Goal: Transaction & Acquisition: Purchase product/service

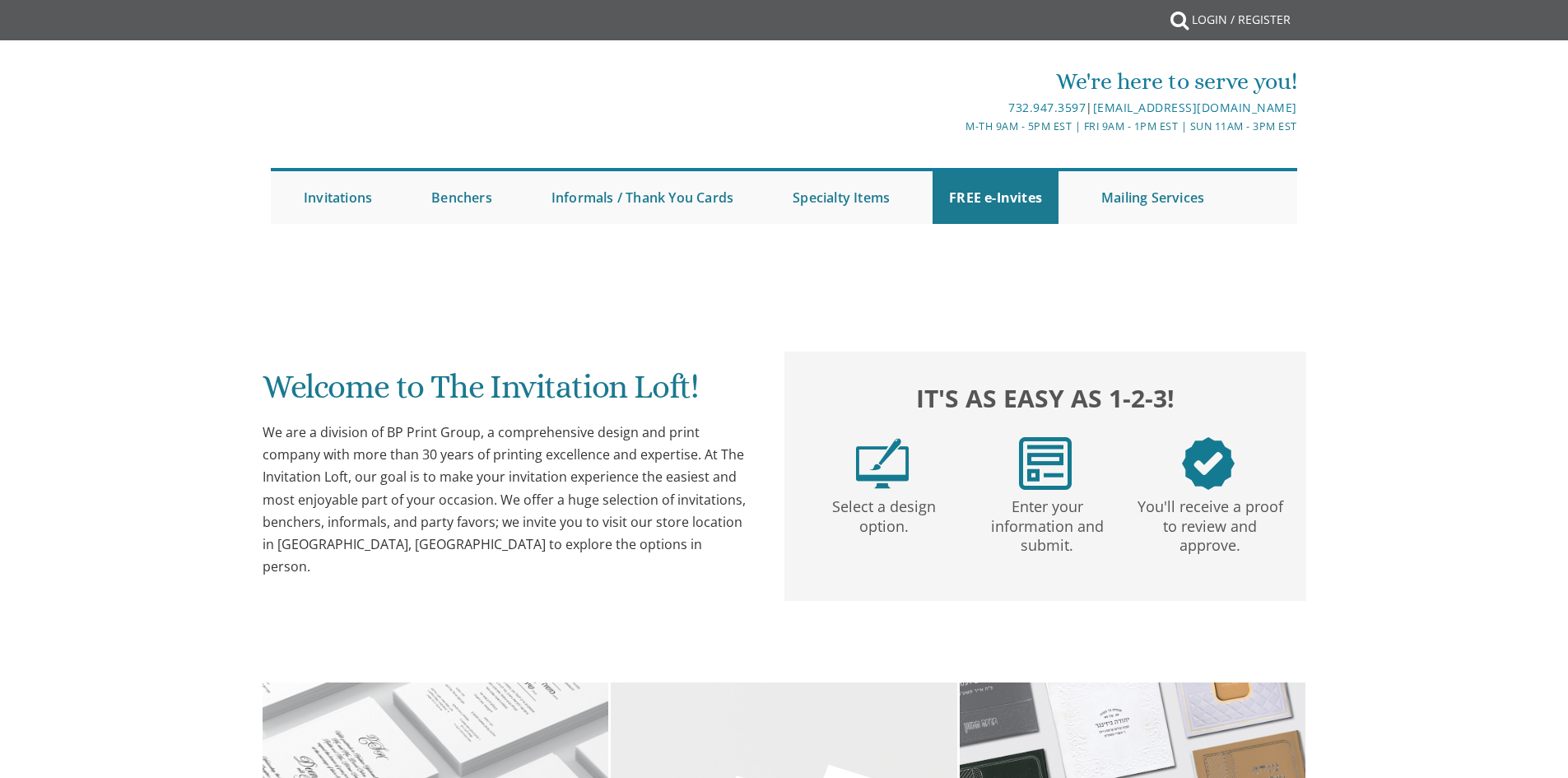
click at [1213, 14] on link "Login / Register" at bounding box center [1241, 20] width 115 height 40
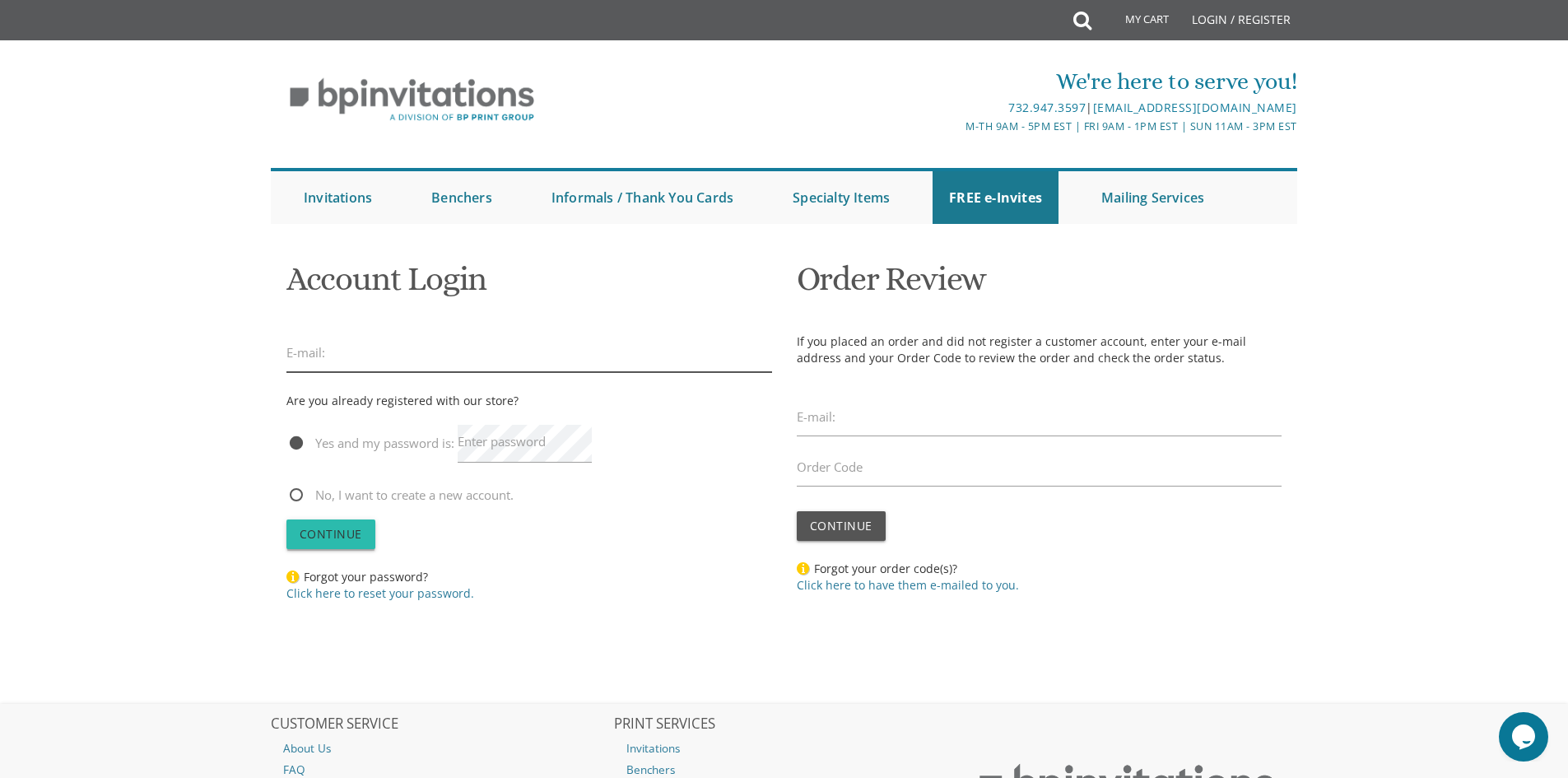
type input "neche.schwarz@gmail.com"
click at [326, 524] on button "Continue" at bounding box center [331, 534] width 89 height 30
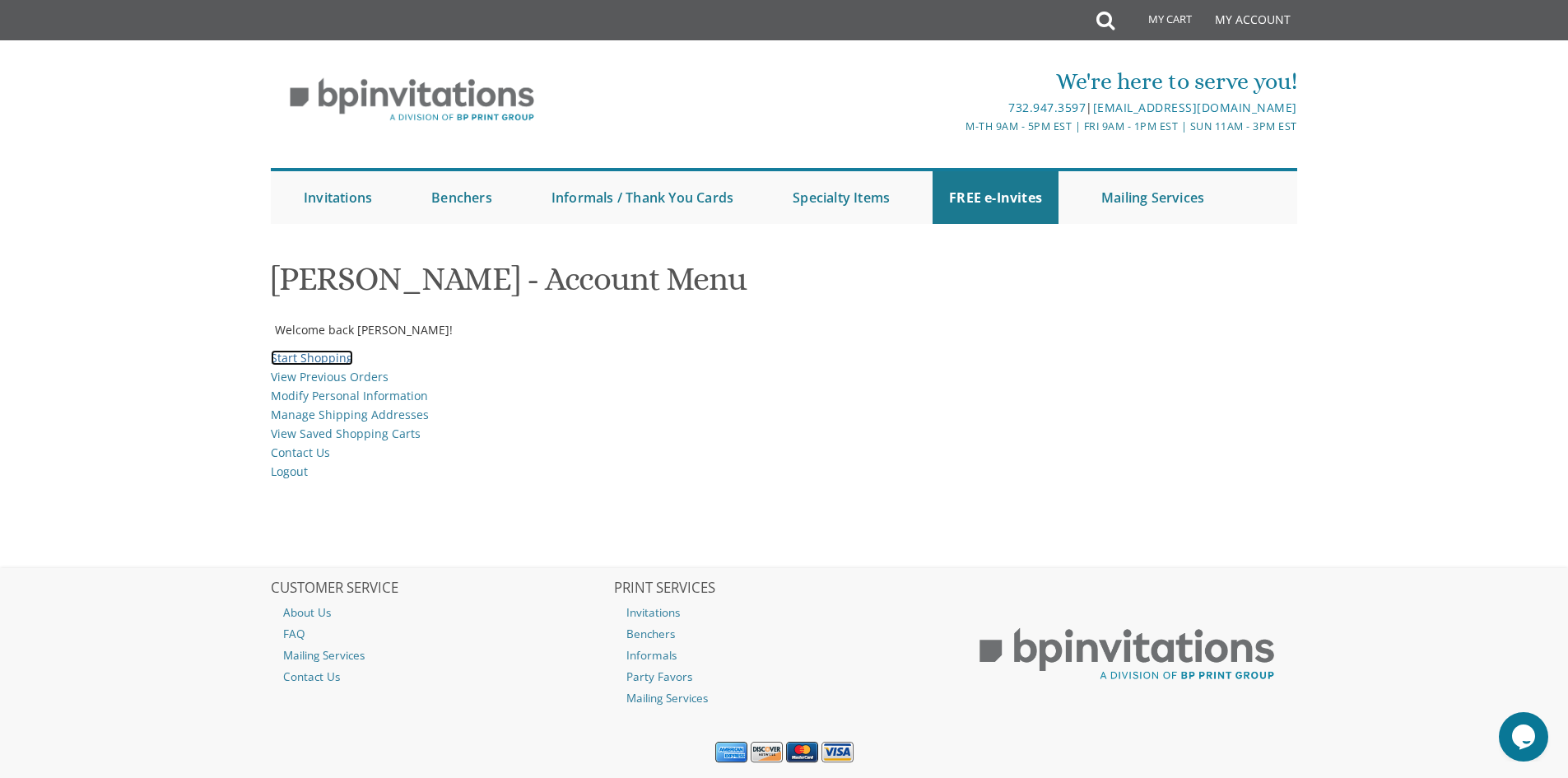
click at [329, 358] on link "Start Shopping" at bounding box center [311, 357] width 82 height 15
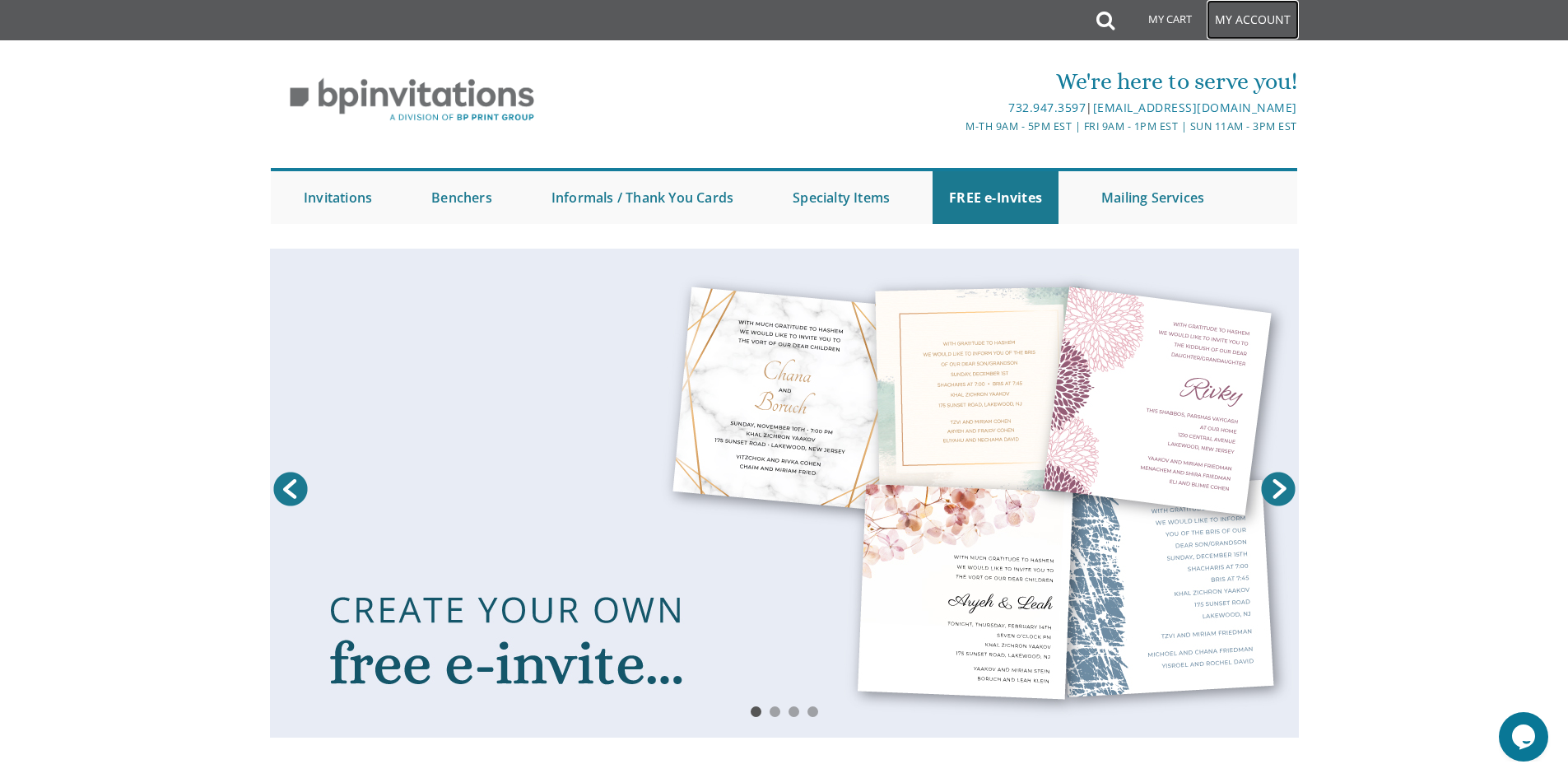
click at [1259, 16] on link "My Account" at bounding box center [1252, 20] width 92 height 40
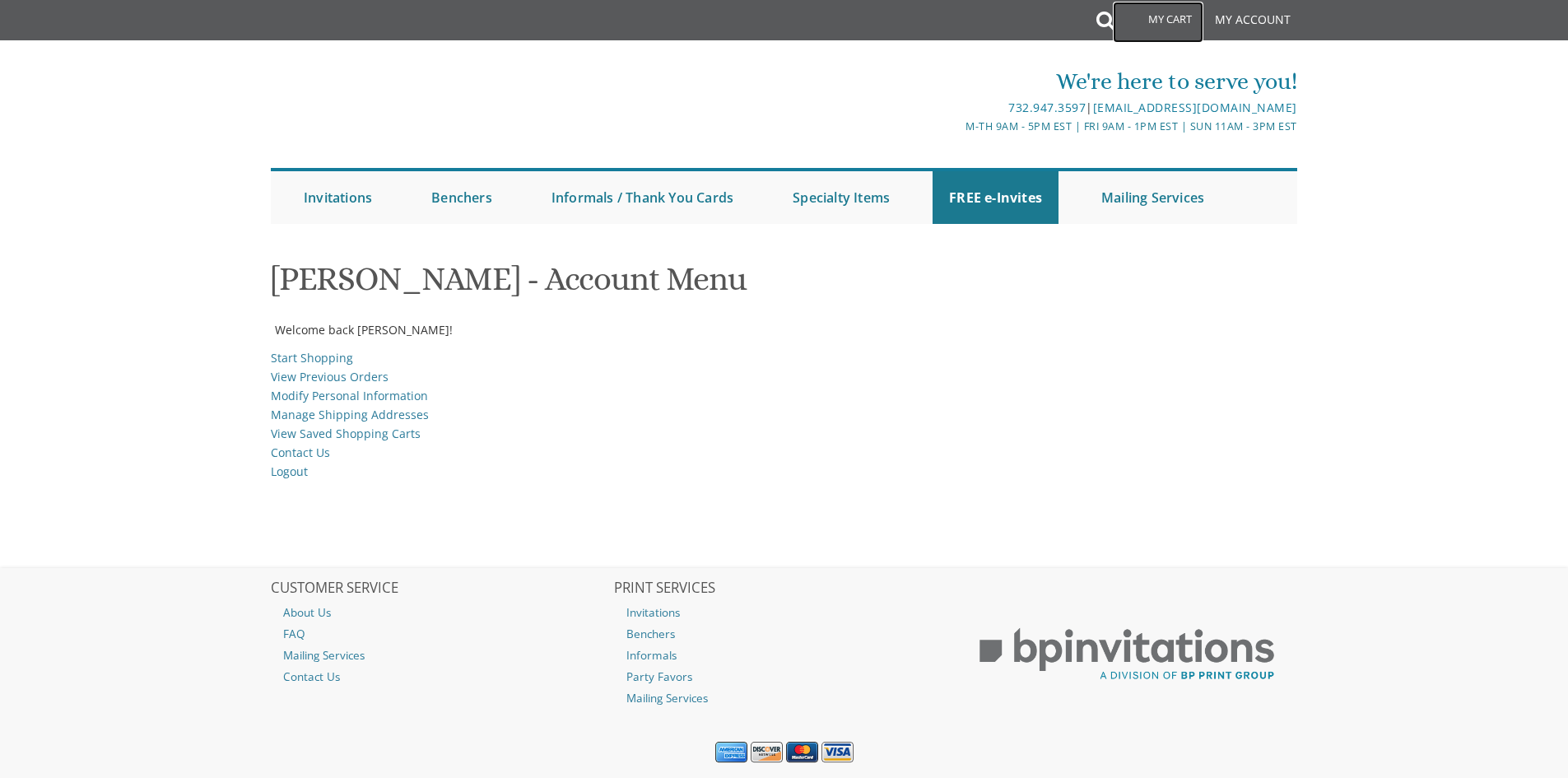
click at [1162, 19] on link "My Cart" at bounding box center [1157, 22] width 91 height 41
click at [1167, 16] on link "My Cart" at bounding box center [1157, 22] width 91 height 41
click at [1237, 19] on link "My Account" at bounding box center [1252, 20] width 92 height 40
click at [1266, 14] on link "My Account" at bounding box center [1252, 20] width 92 height 40
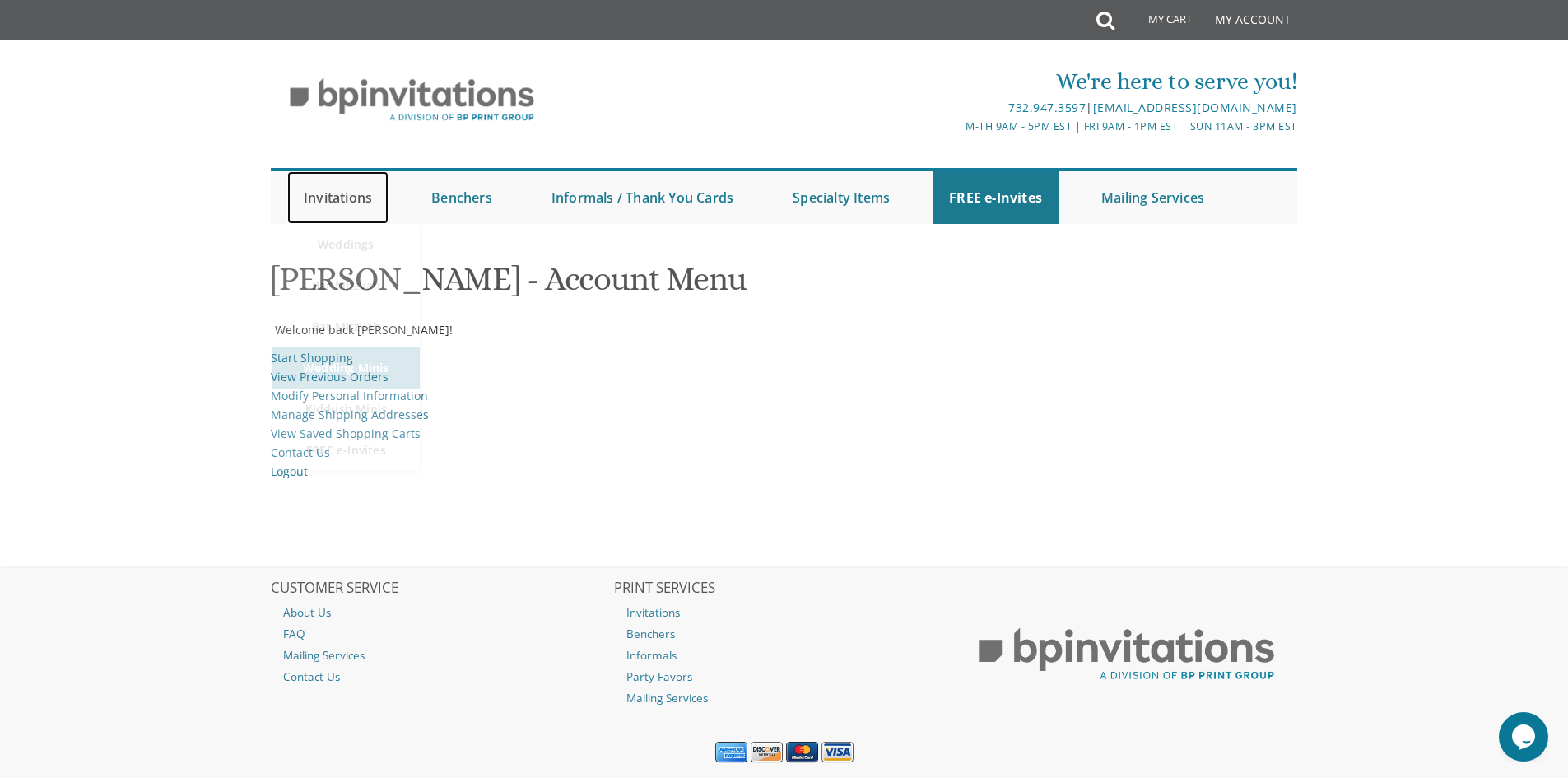
click at [339, 200] on link "Invitations" at bounding box center [338, 198] width 101 height 53
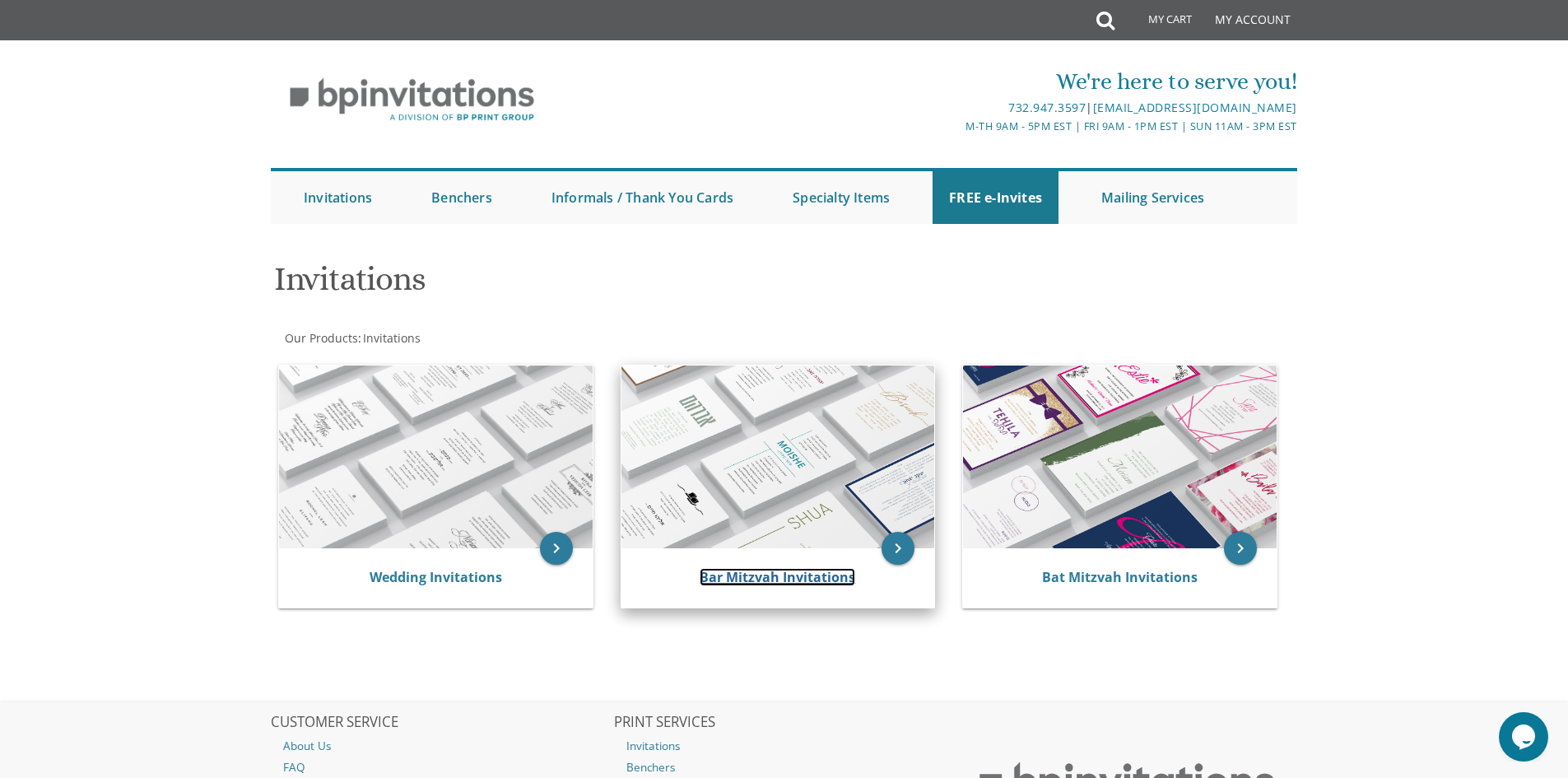
click at [790, 569] on link "Bar Mitzvah Invitations" at bounding box center [776, 576] width 155 height 18
click at [773, 574] on link "Bar Mitzvah Invitations" at bounding box center [776, 576] width 155 height 18
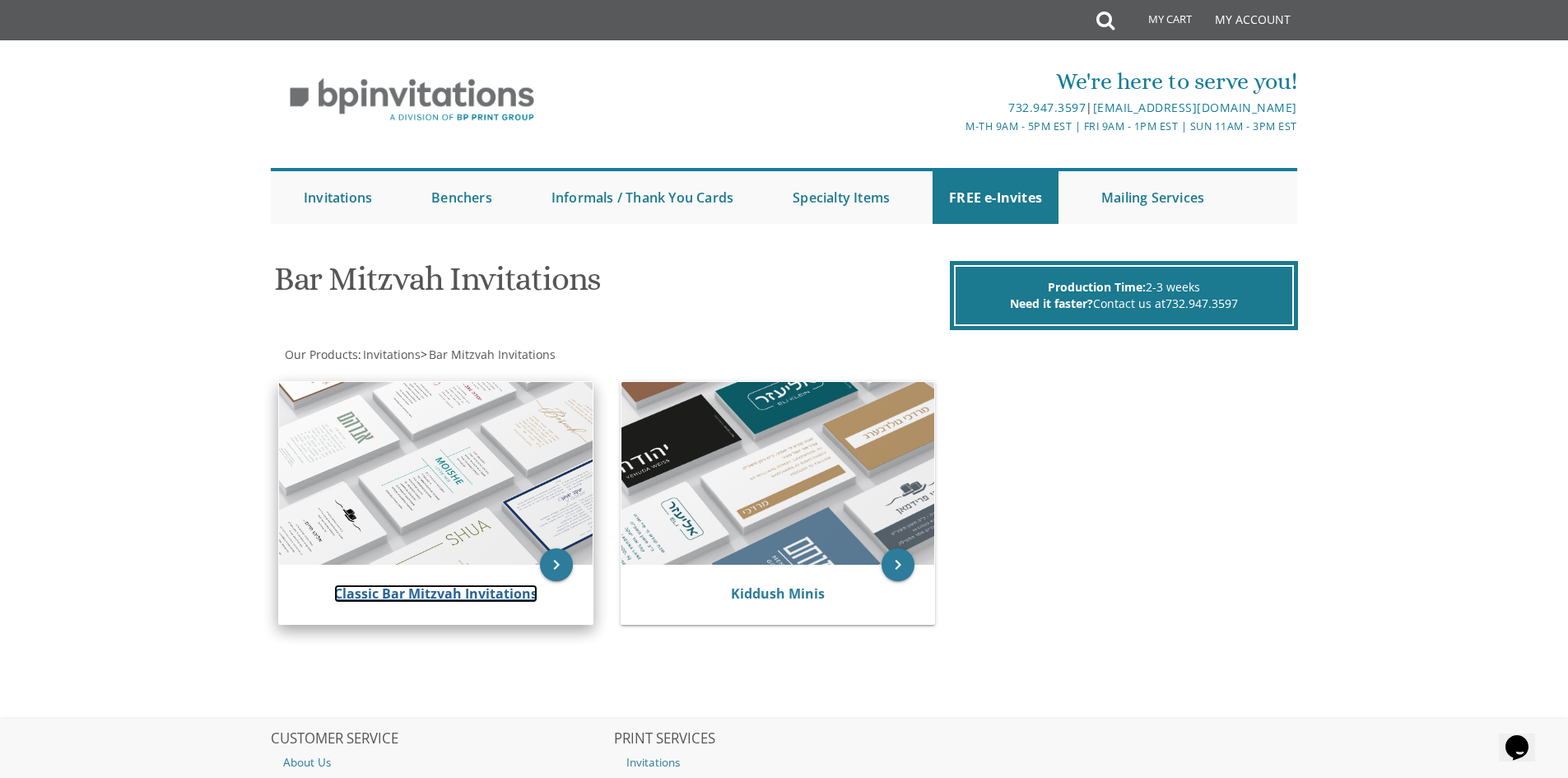
click at [445, 593] on link "Classic Bar Mitzvah Invitations" at bounding box center [436, 593] width 204 height 18
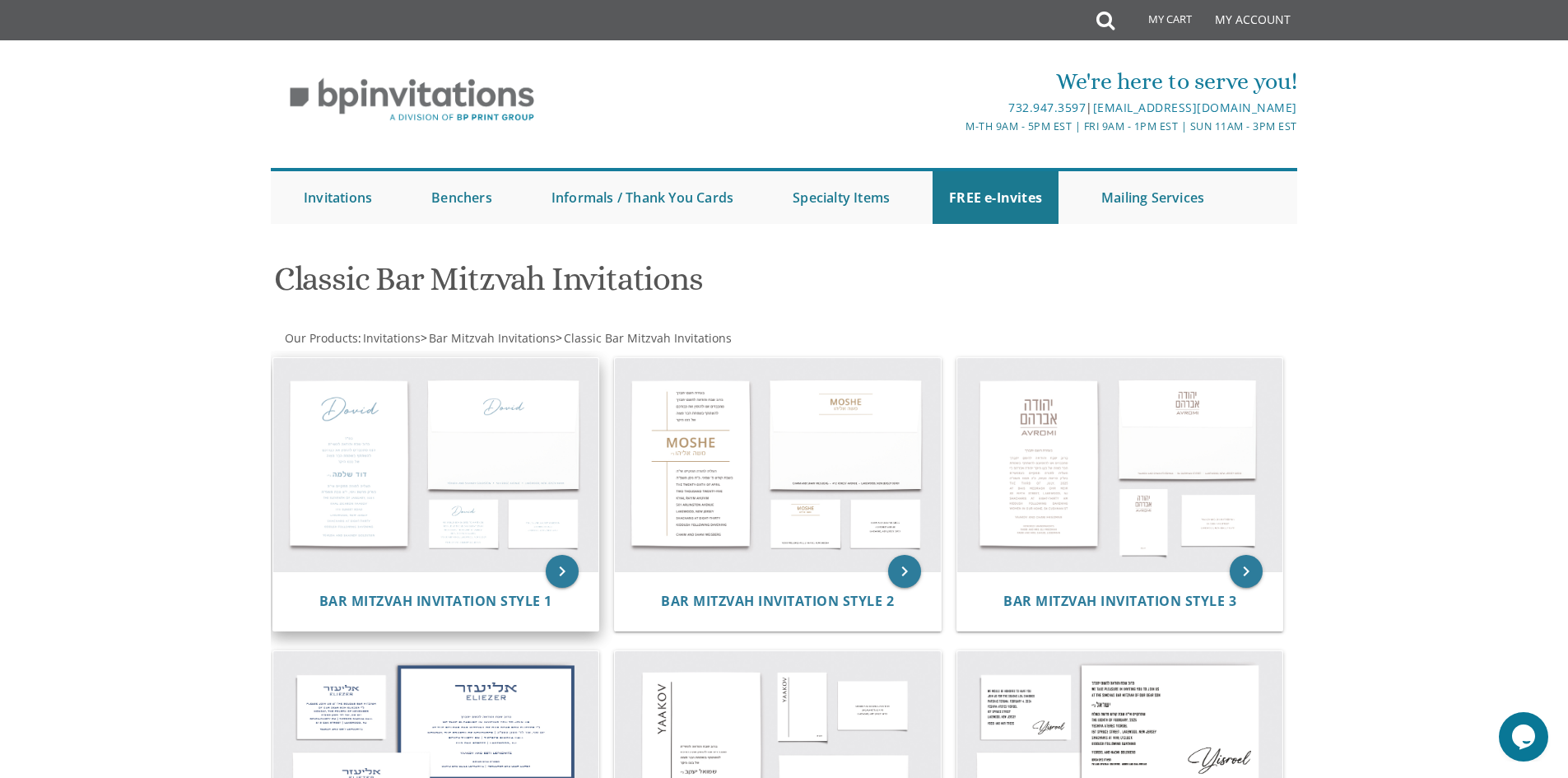
click at [396, 445] on img at bounding box center [436, 465] width 326 height 214
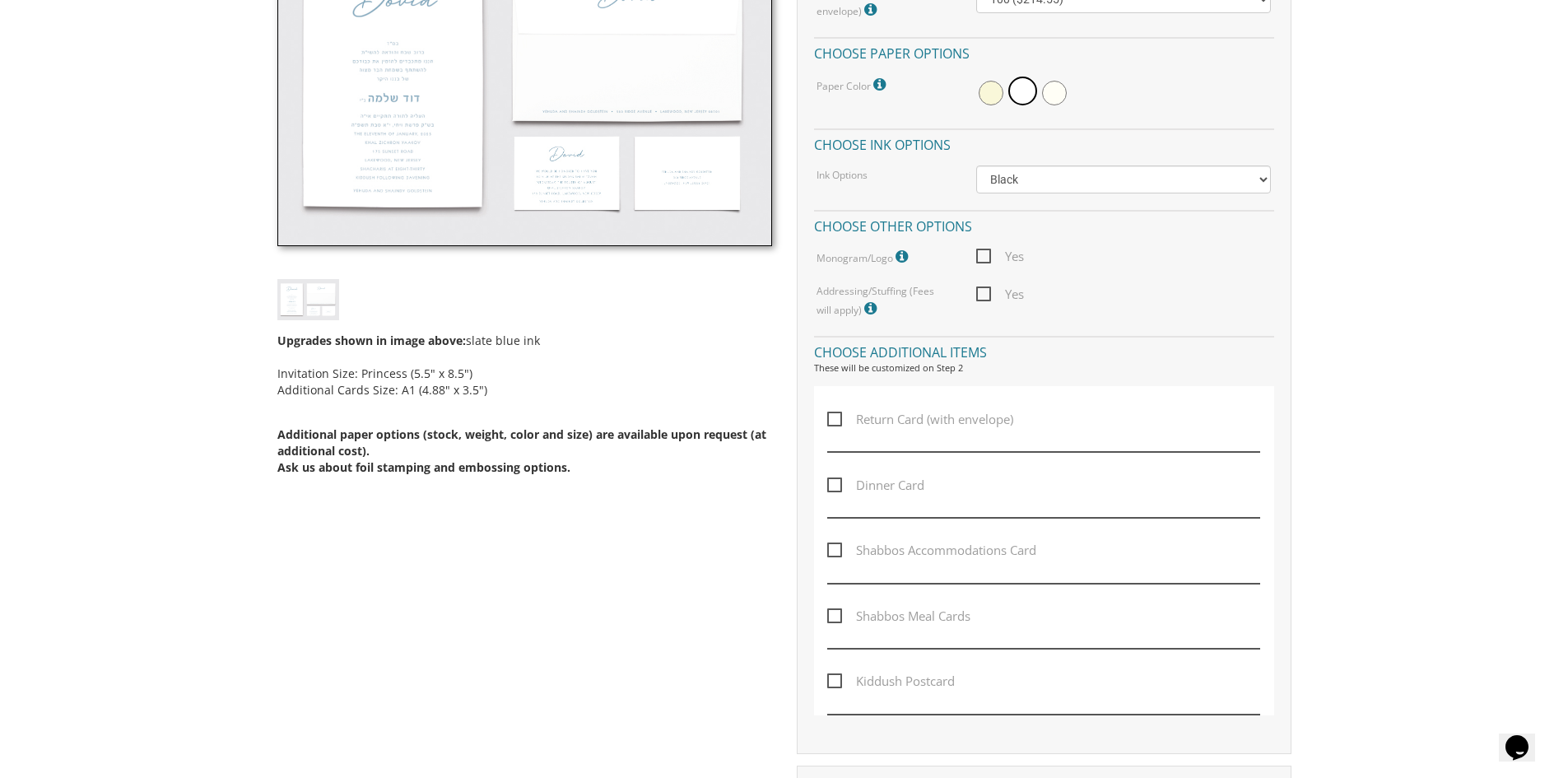
scroll to position [576, 0]
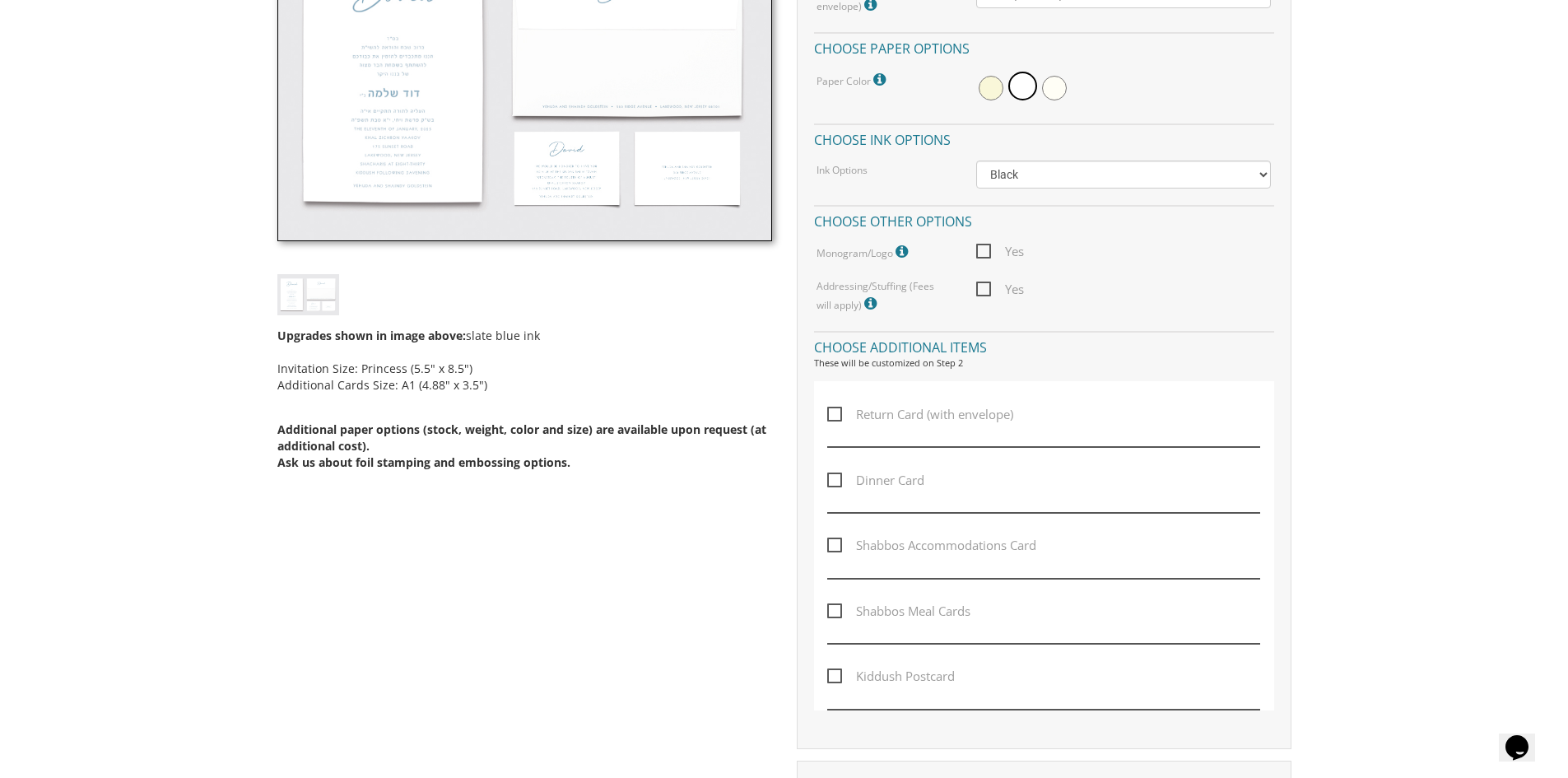
click at [899, 254] on icon at bounding box center [903, 251] width 16 height 14
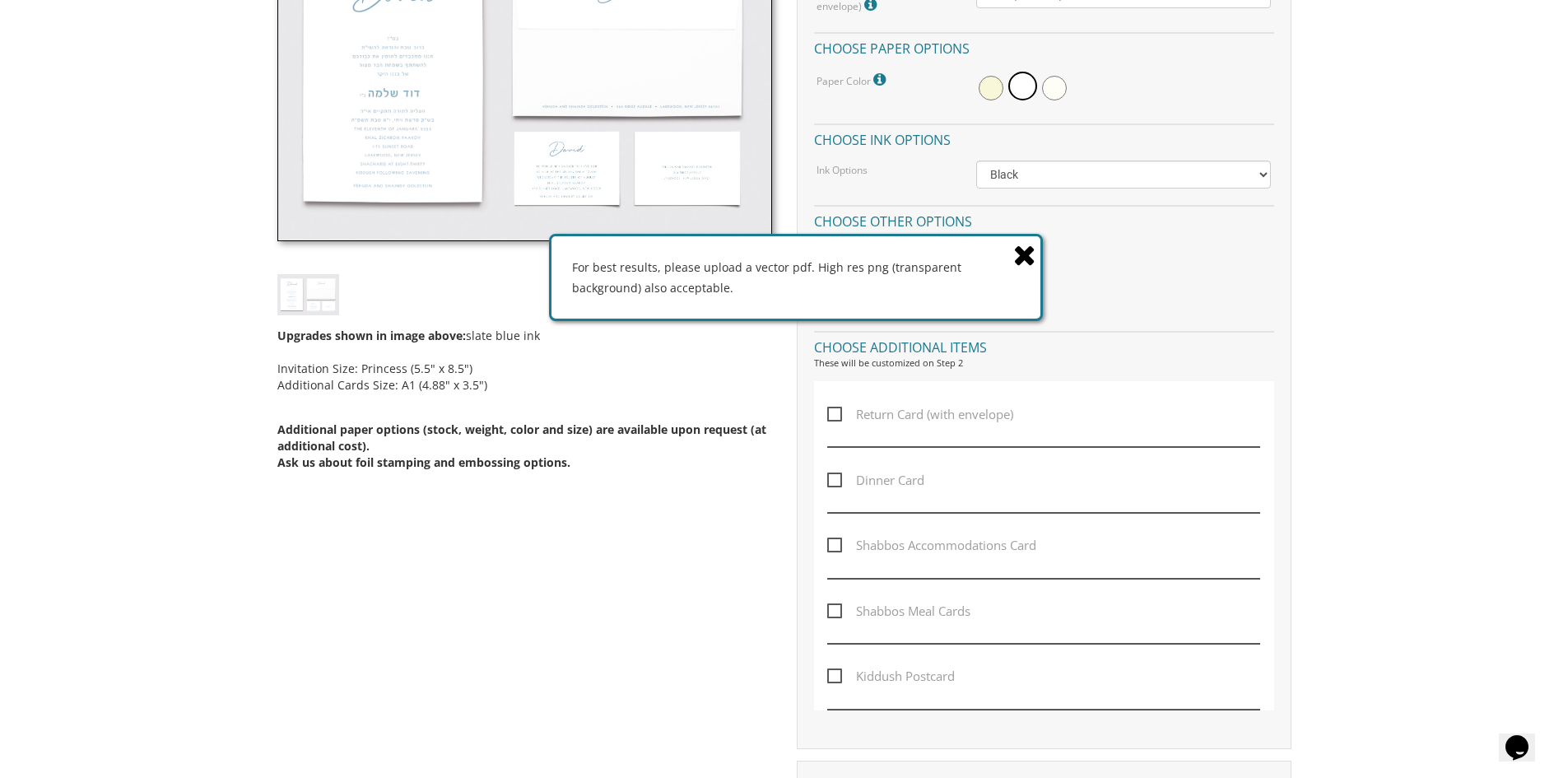
click at [1027, 251] on icon at bounding box center [1024, 255] width 23 height 29
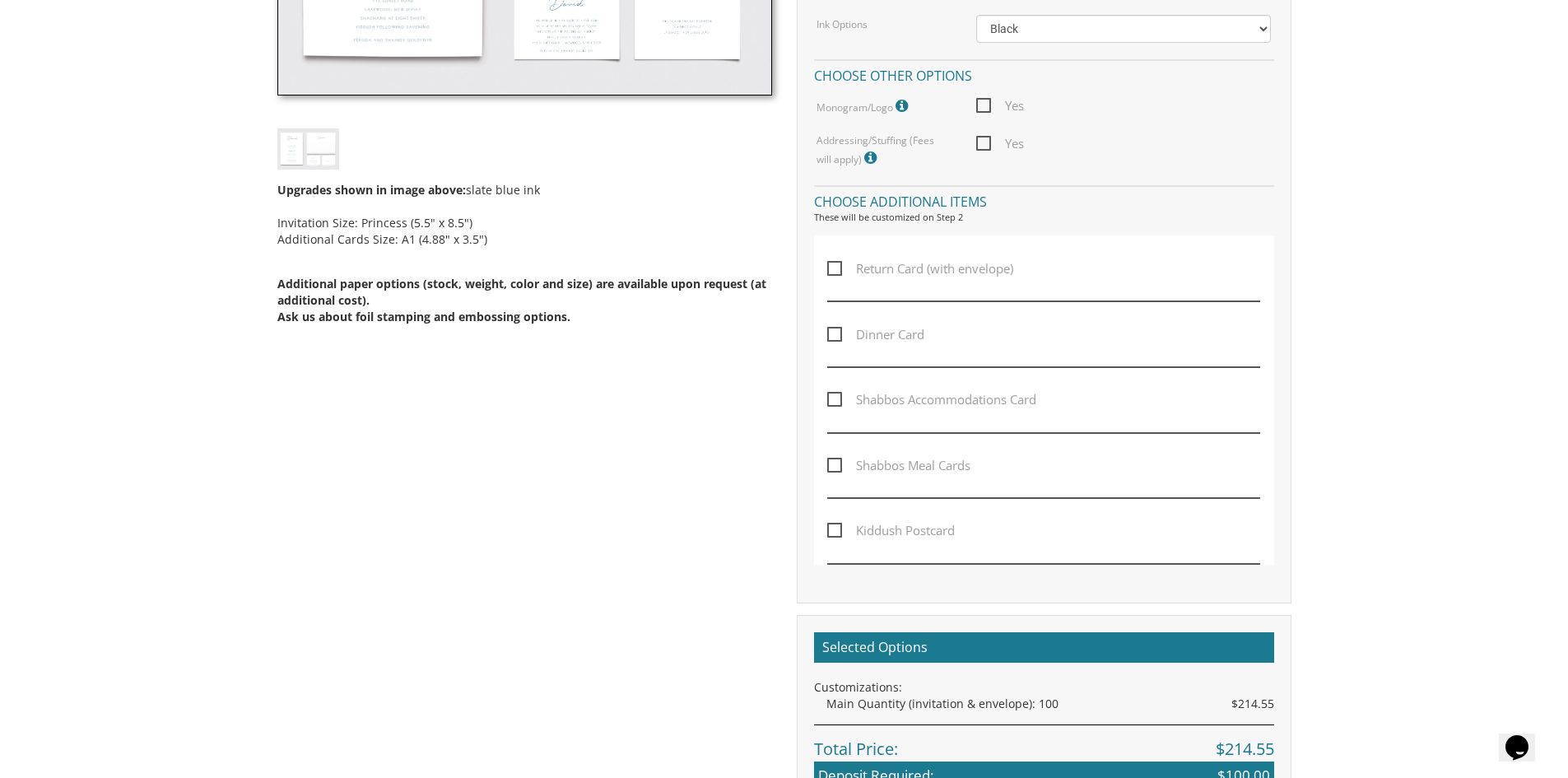
scroll to position [741, 0]
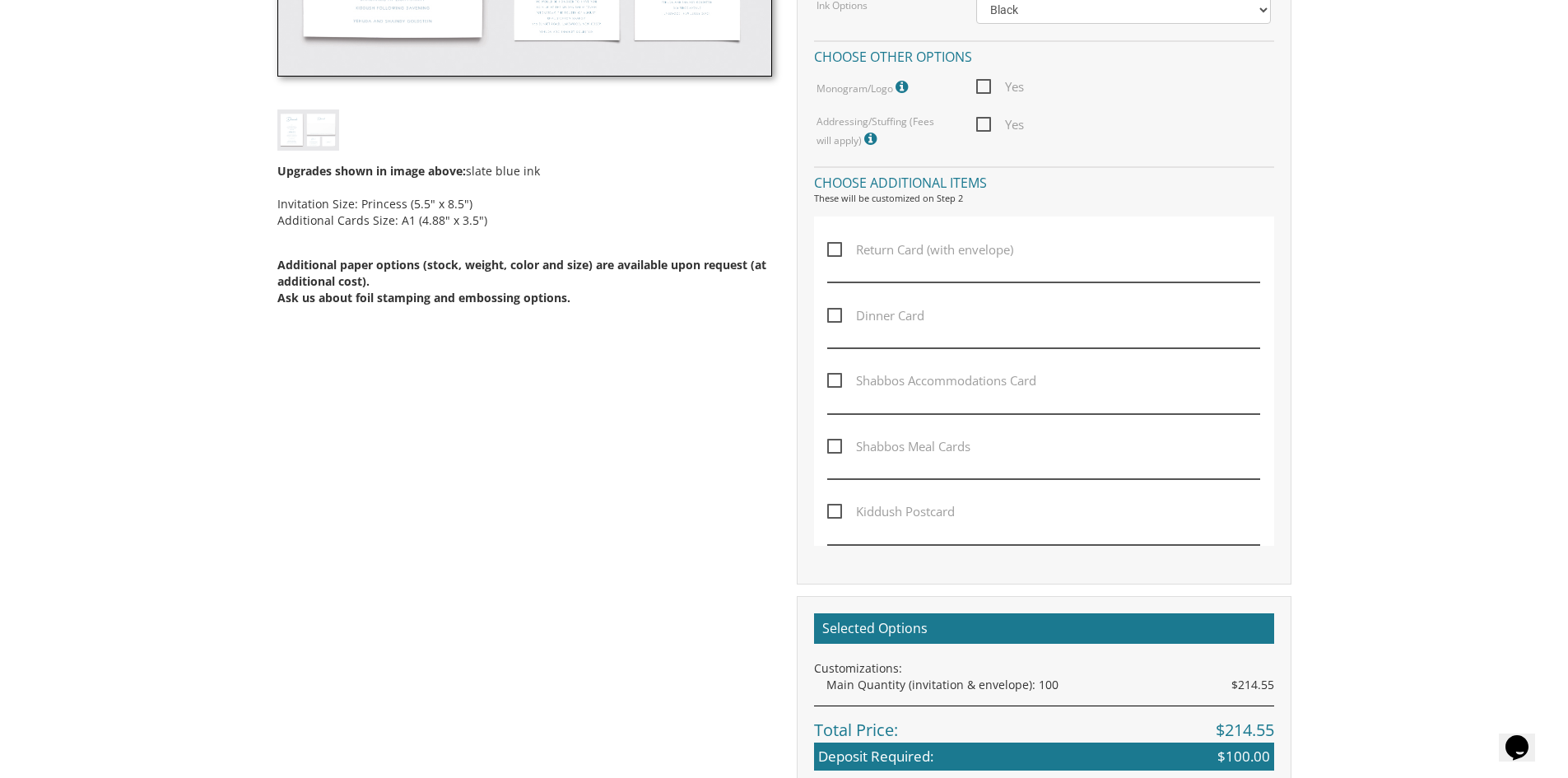
click at [836, 251] on span "Return Card (with envelope)" at bounding box center [920, 249] width 186 height 20
click at [836, 251] on input "Return Card (with envelope)" at bounding box center [832, 248] width 11 height 11
checkbox input "true"
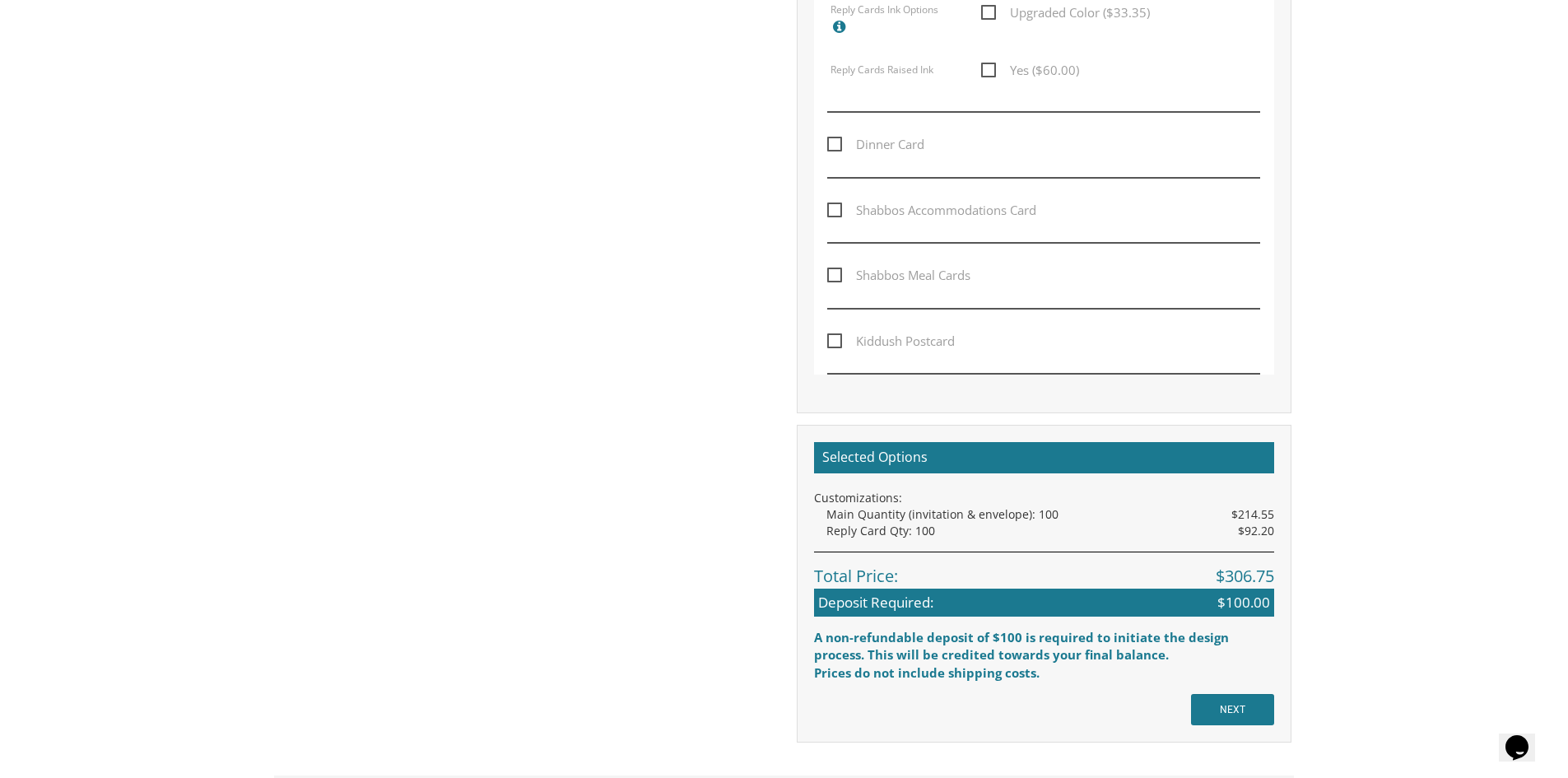
scroll to position [1152, 0]
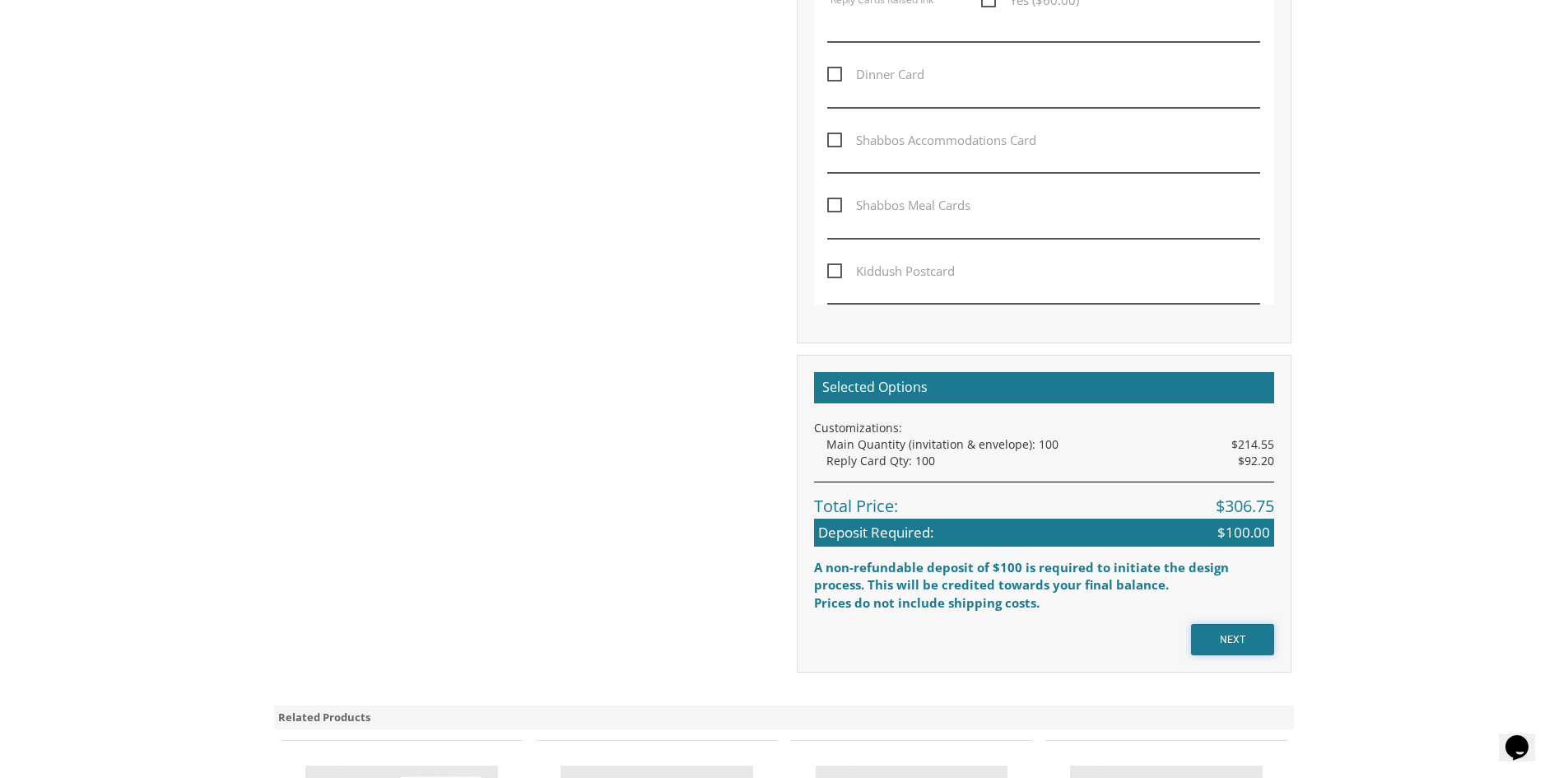
click at [1247, 637] on input "NEXT" at bounding box center [1232, 639] width 83 height 31
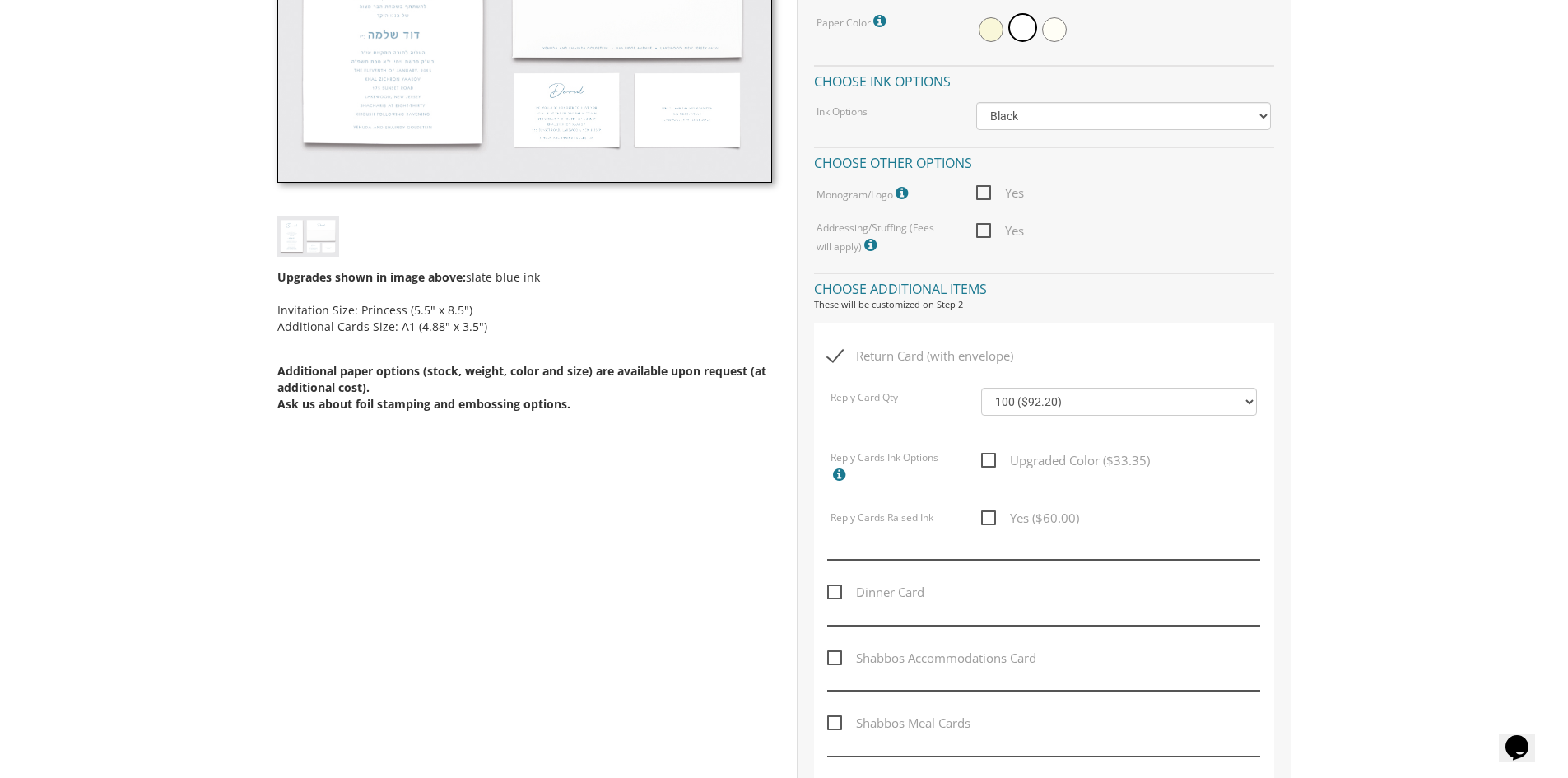
scroll to position [658, 0]
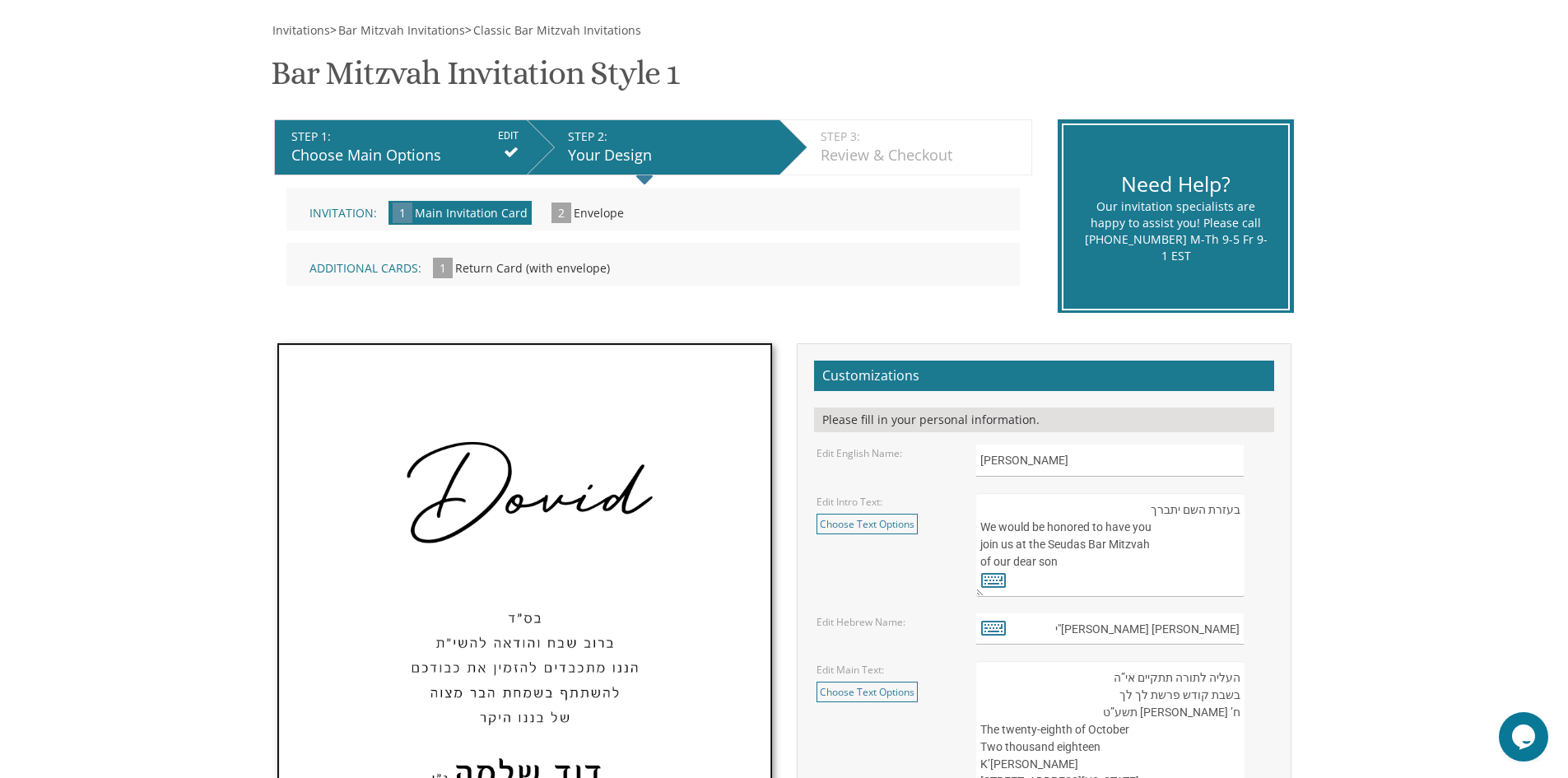
scroll to position [411, 0]
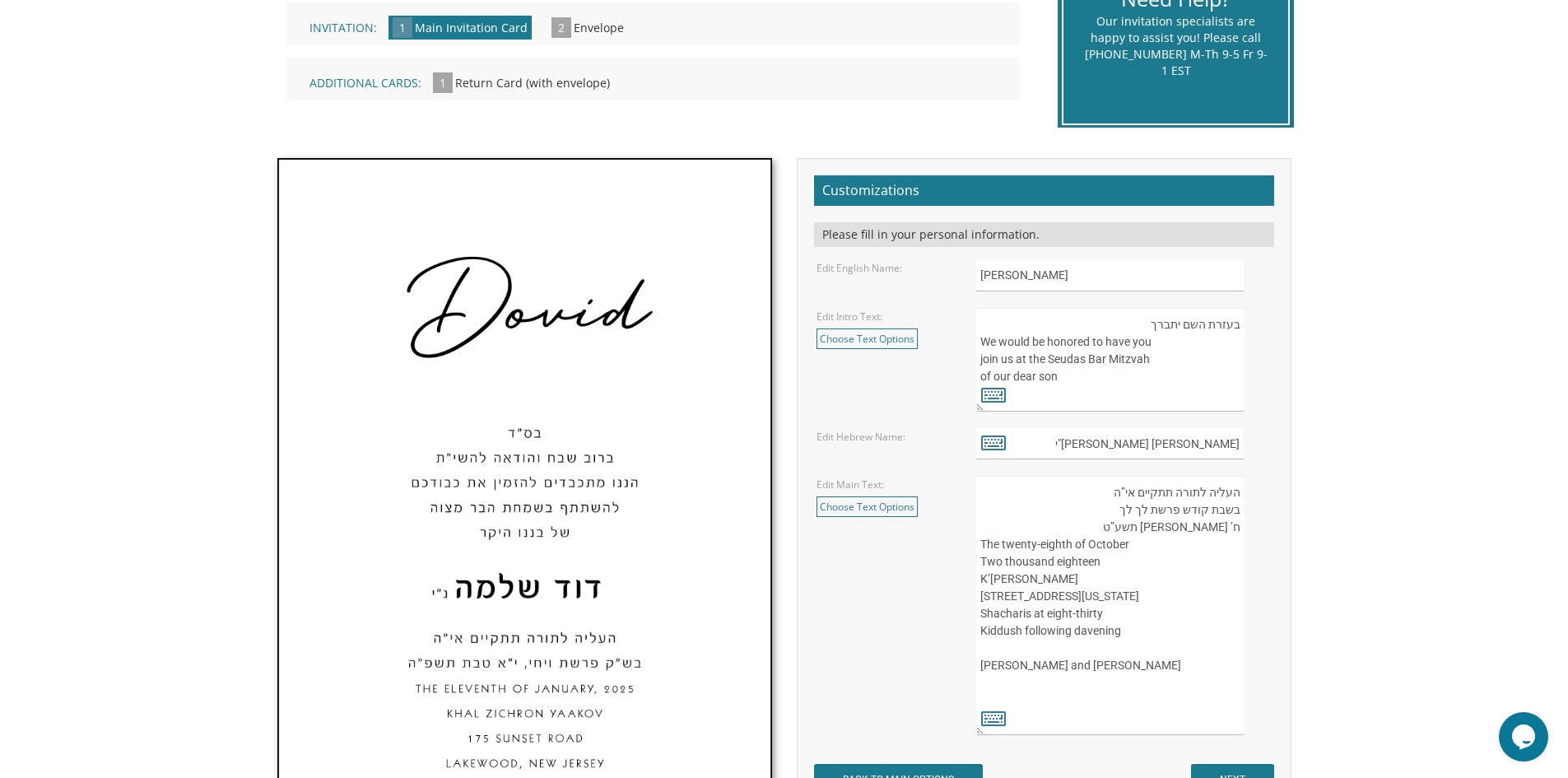
drag, startPoint x: 1078, startPoint y: 251, endPoint x: 1070, endPoint y: 249, distance: 8.2
drag, startPoint x: 1070, startPoint y: 249, endPoint x: 1397, endPoint y: 147, distance: 342.5
click at [1397, 147] on body "My Cart {{shoppingcart.totalQuantityDisplay}} Total: {{shoppingcart.subtotal}} …" at bounding box center [784, 582] width 1568 height 1988
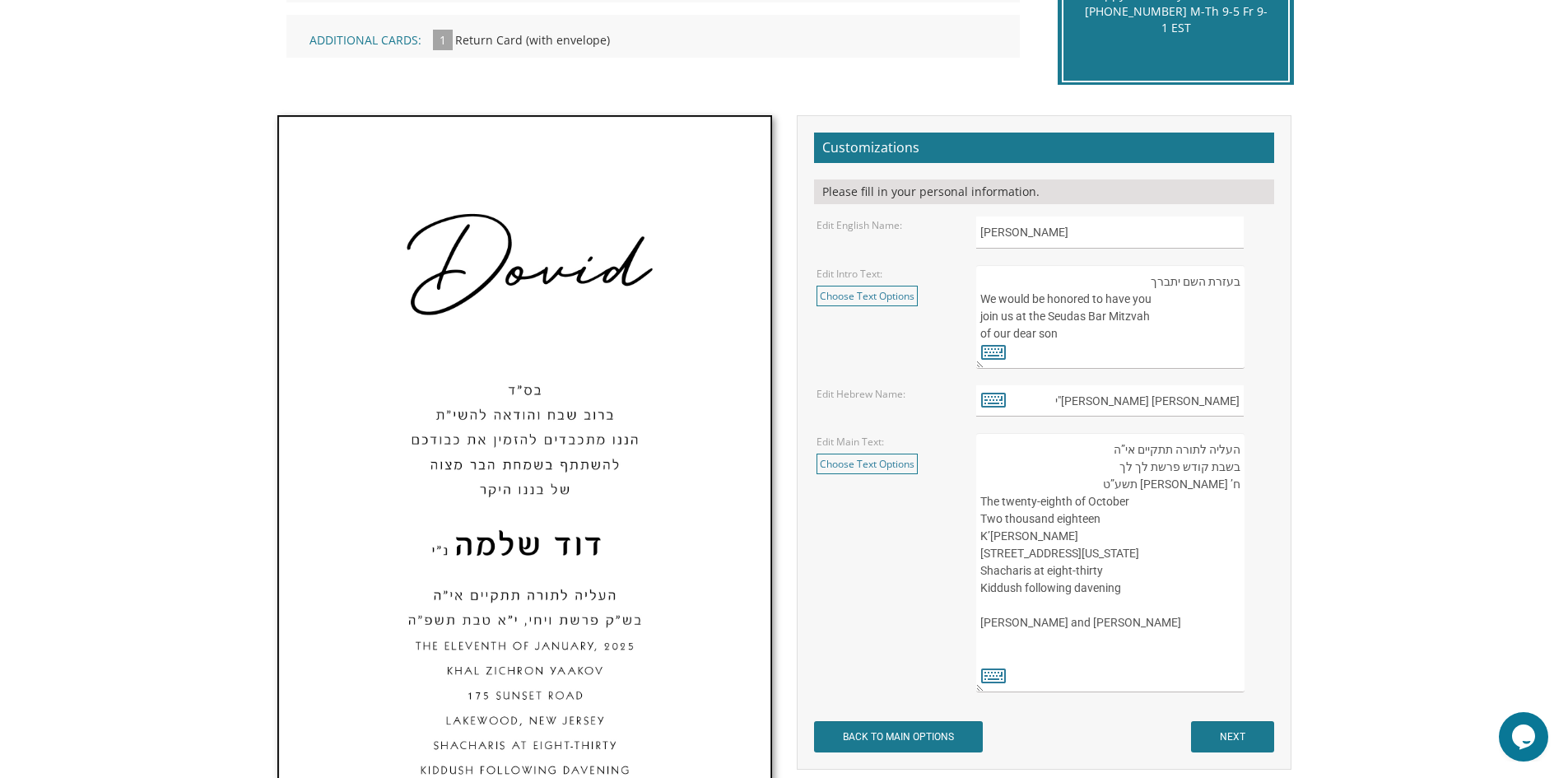
scroll to position [494, 0]
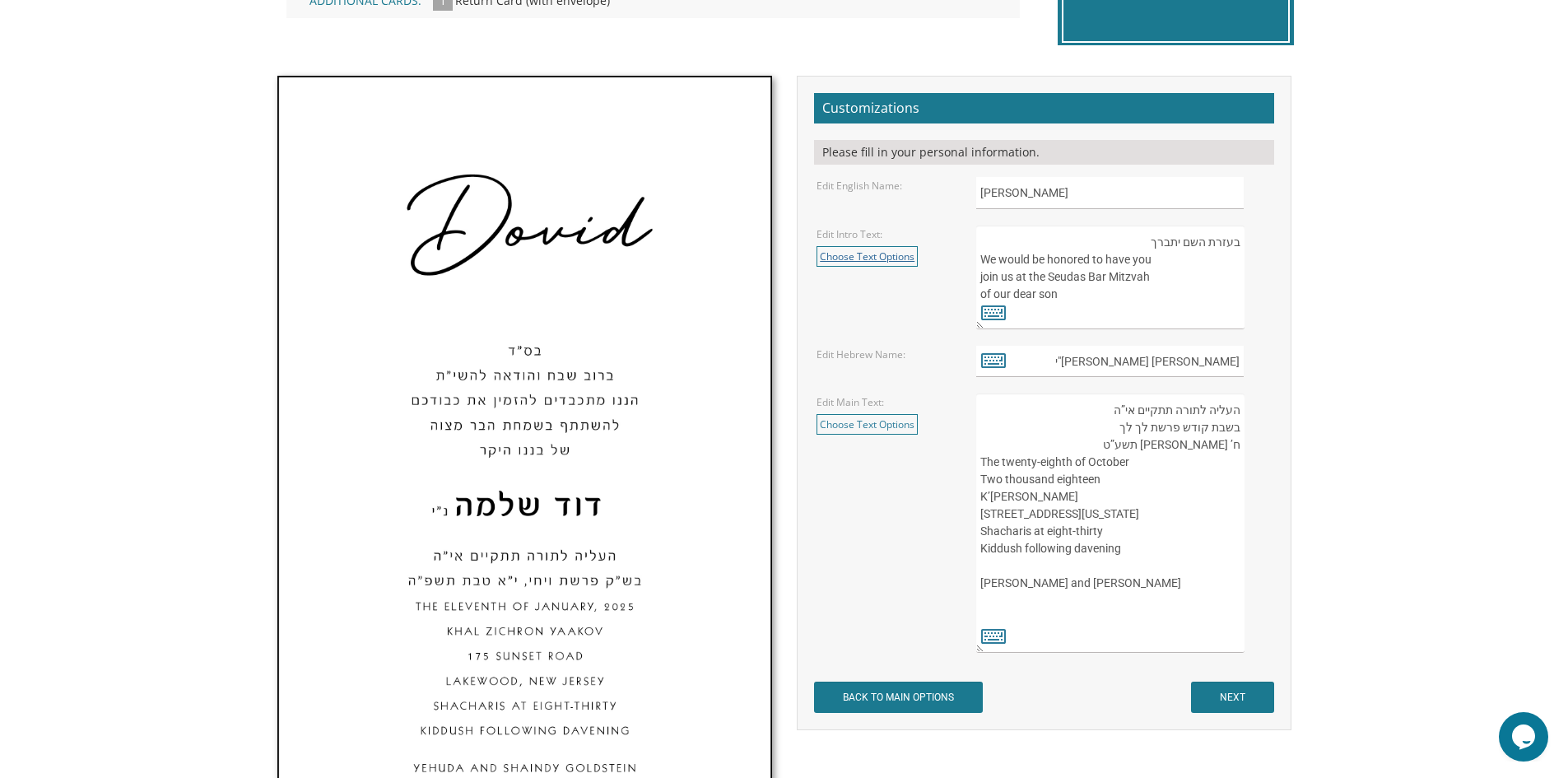
click at [876, 254] on link "Choose Text Options" at bounding box center [866, 256] width 101 height 20
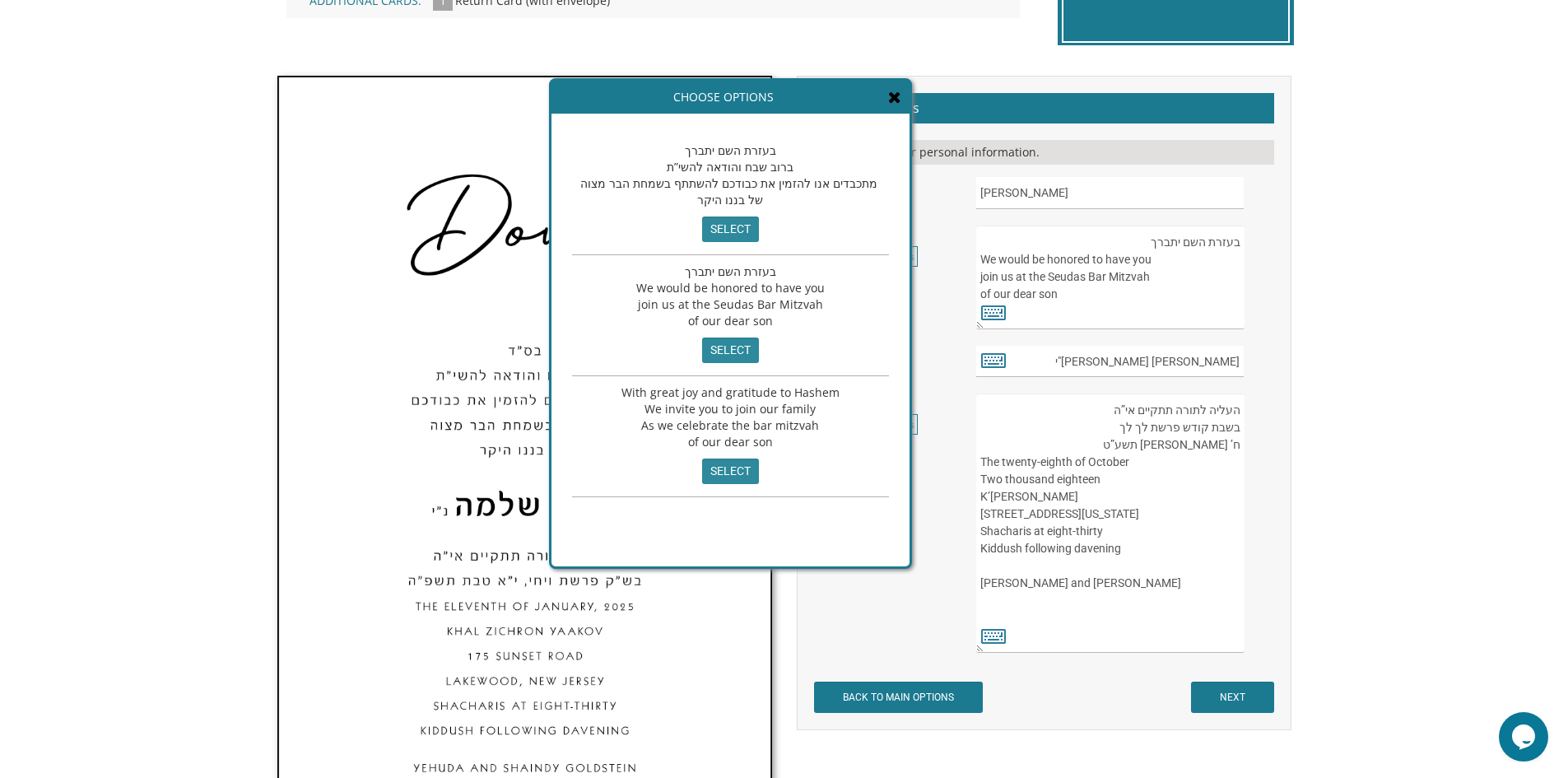
click at [888, 92] on icon at bounding box center [895, 97] width 14 height 16
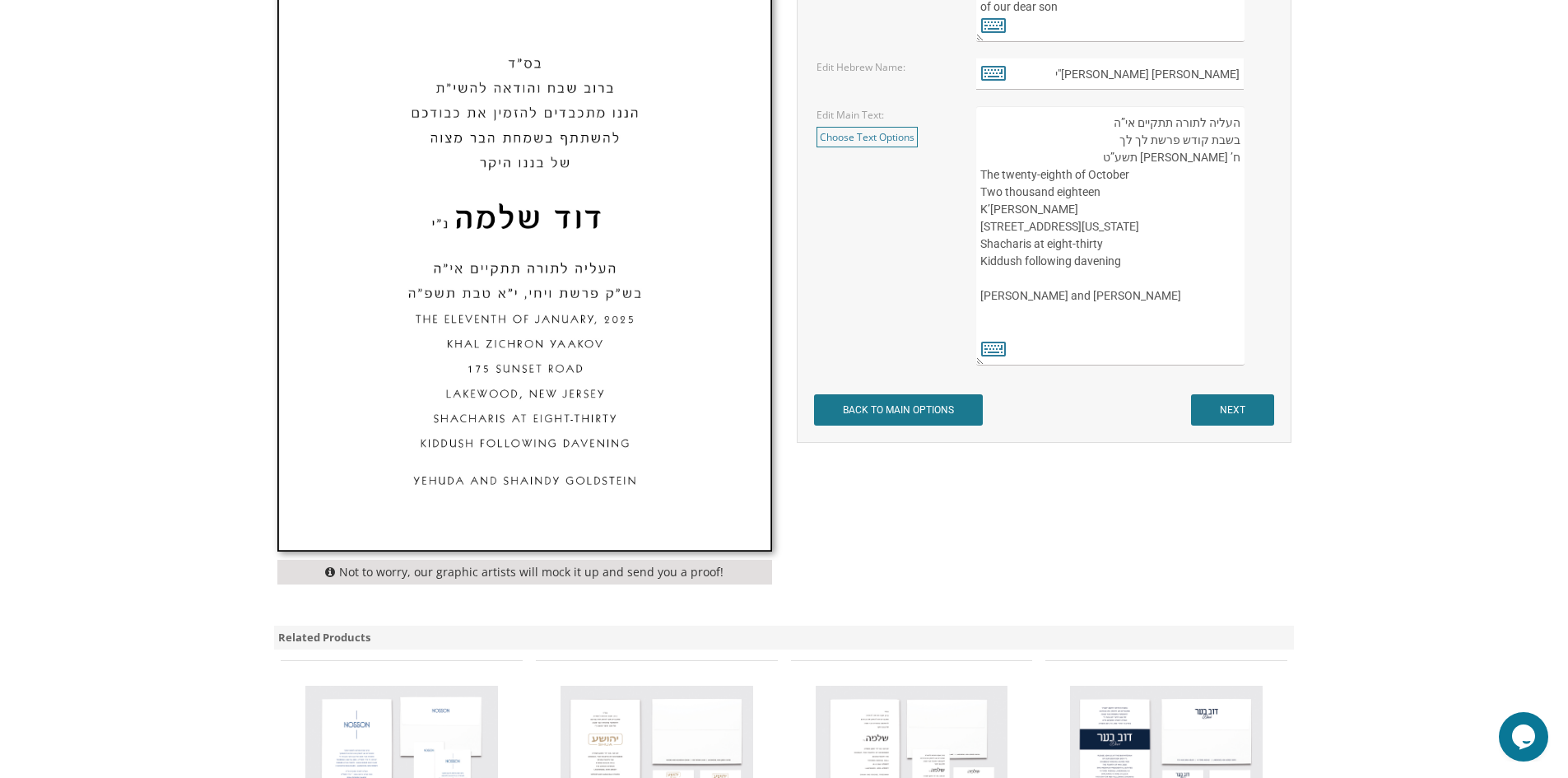
scroll to position [741, 0]
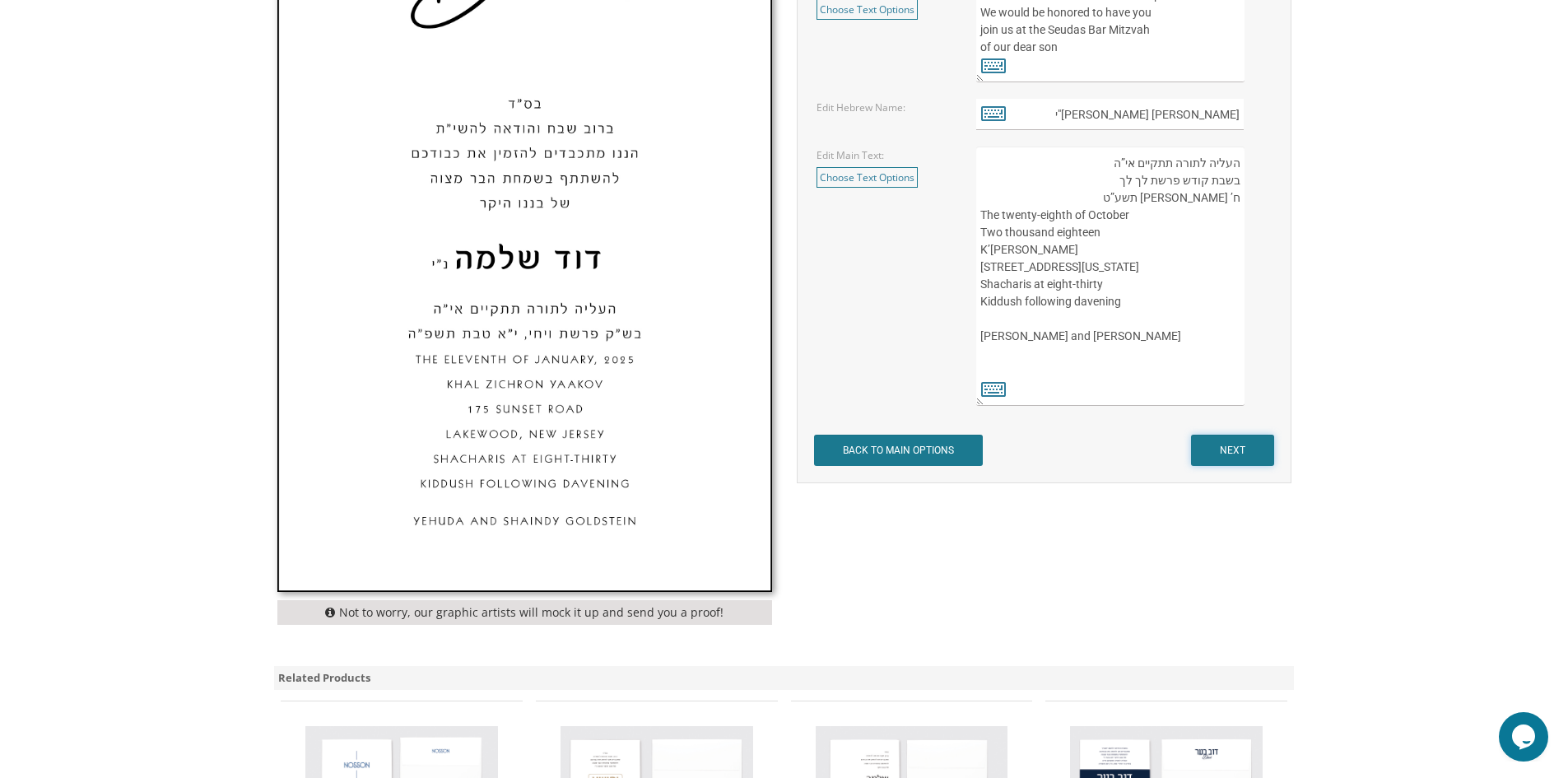
click at [1240, 451] on input "NEXT" at bounding box center [1232, 450] width 83 height 31
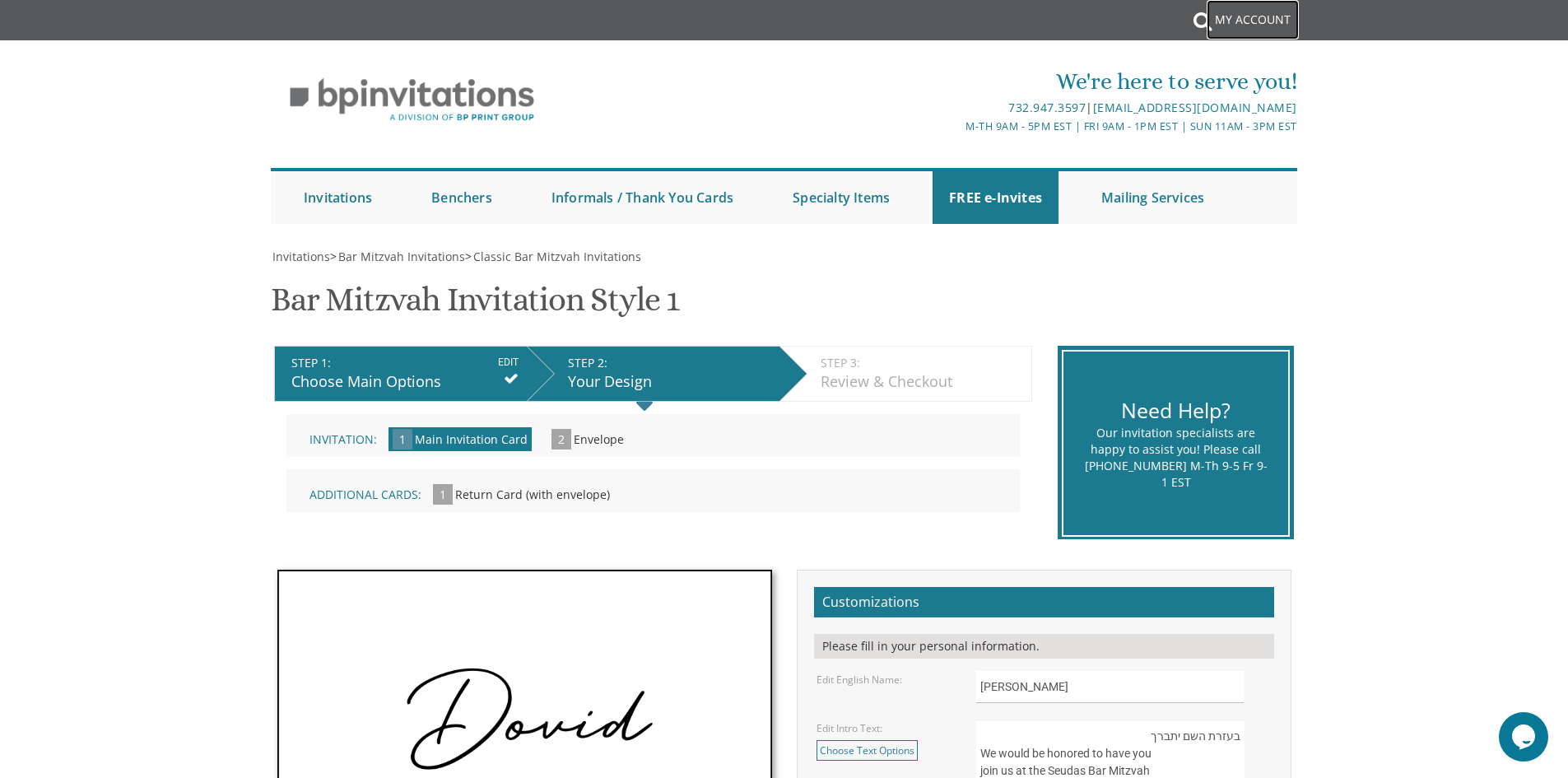
click at [1257, 20] on link "My Account" at bounding box center [1252, 20] width 92 height 40
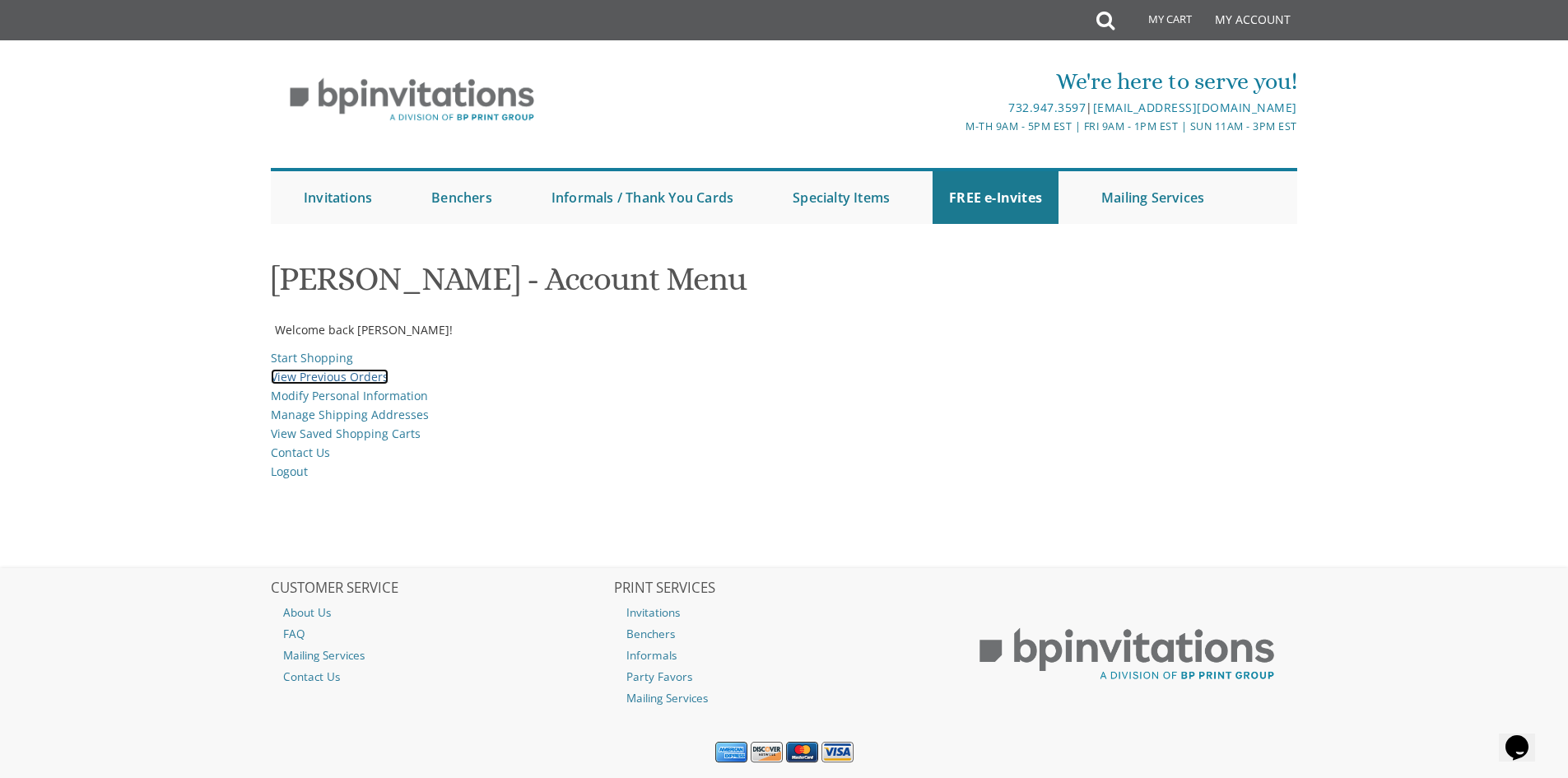
click at [323, 377] on link "View Previous Orders" at bounding box center [329, 377] width 118 height 15
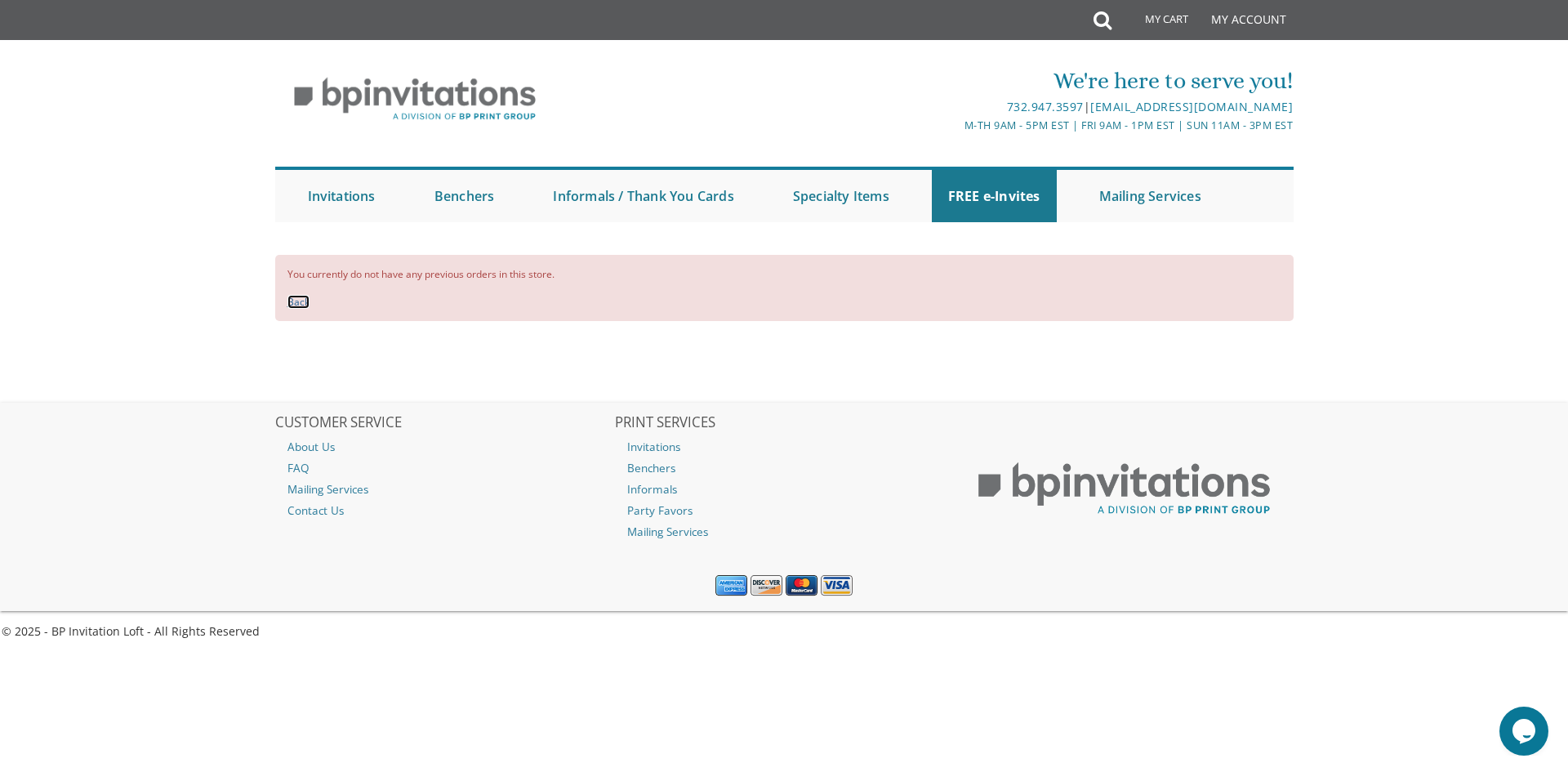
click at [304, 301] on link "Back" at bounding box center [298, 301] width 22 height 13
